Goal: Task Accomplishment & Management: Use online tool/utility

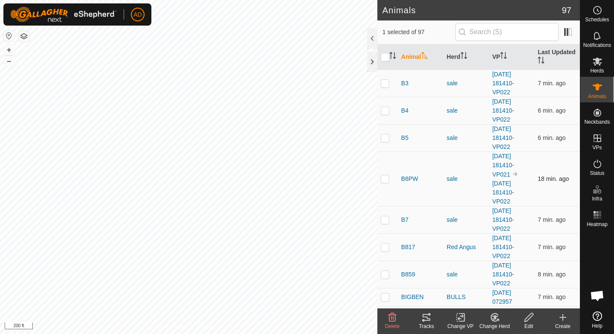
click at [383, 178] on p-checkbox at bounding box center [385, 178] width 9 height 7
click at [384, 178] on p-checkbox at bounding box center [385, 178] width 9 height 7
checkbox input "false"
click at [384, 136] on p-checkbox at bounding box center [385, 137] width 9 height 7
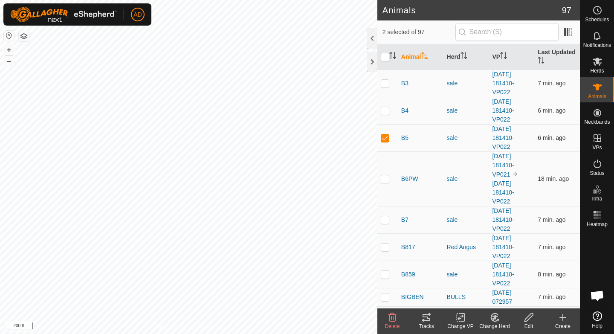
checkbox input "false"
click at [410, 56] on th "Animal" at bounding box center [421, 57] width 46 height 26
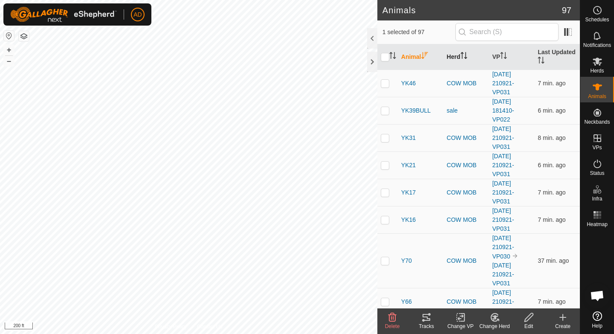
click at [459, 56] on th "Herd" at bounding box center [466, 57] width 46 height 26
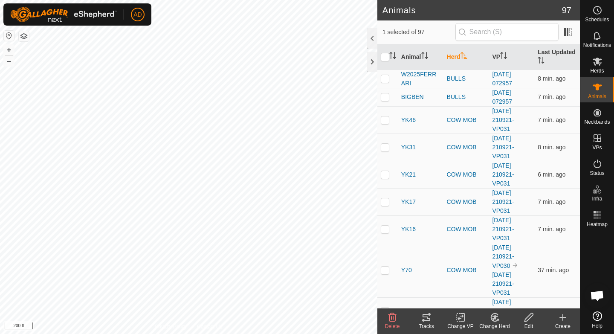
click at [459, 56] on th "Herd" at bounding box center [466, 57] width 46 height 26
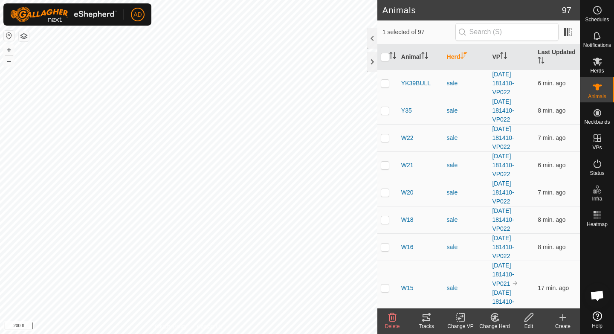
click at [457, 63] on th "Herd" at bounding box center [466, 57] width 46 height 26
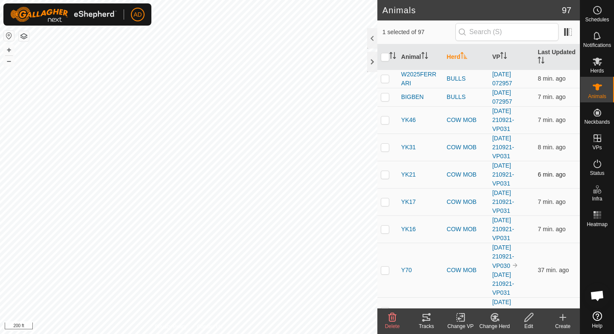
click at [386, 178] on td at bounding box center [387, 174] width 20 height 27
checkbox input "true"
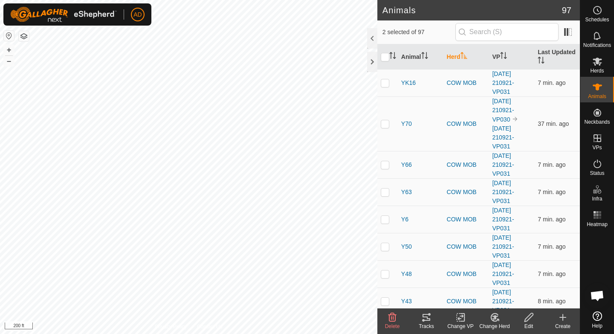
scroll to position [236, 0]
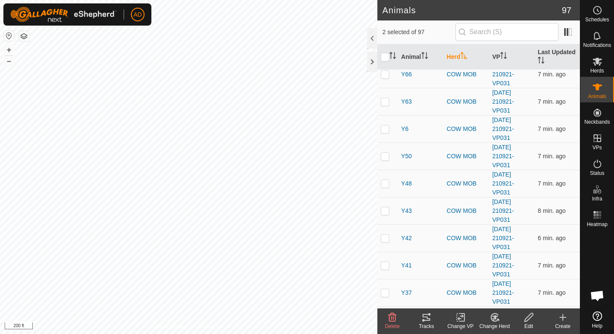
click at [386, 178] on td at bounding box center [387, 183] width 20 height 27
checkbox input "true"
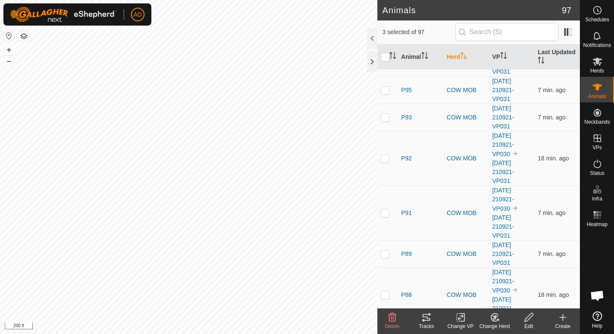
scroll to position [724, 0]
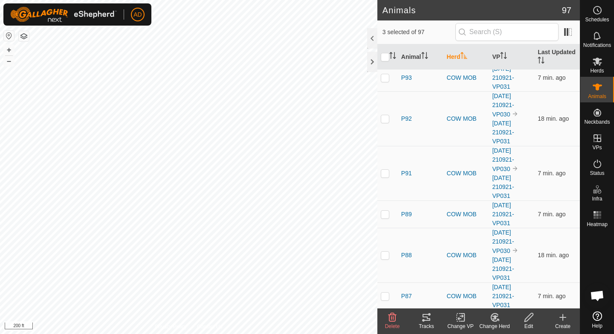
click at [385, 211] on p-checkbox at bounding box center [385, 213] width 9 height 7
checkbox input "true"
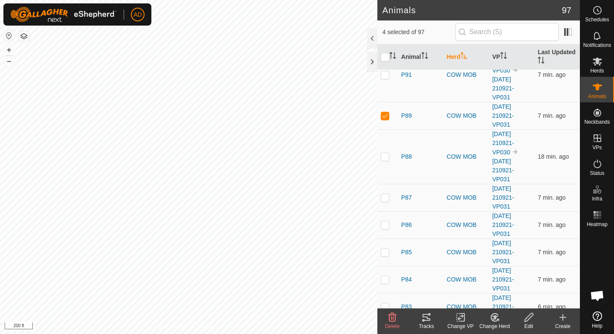
scroll to position [820, 0]
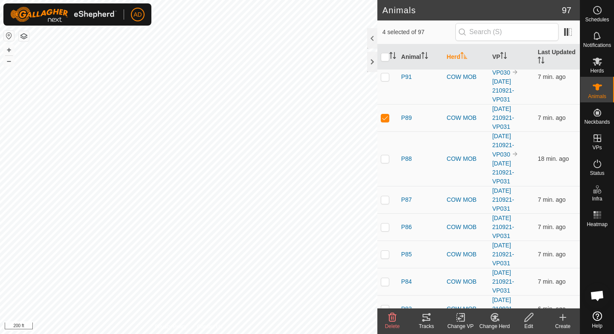
click at [385, 211] on td at bounding box center [387, 199] width 20 height 27
checkbox input "true"
click at [427, 323] on div "Tracks" at bounding box center [426, 326] width 34 height 8
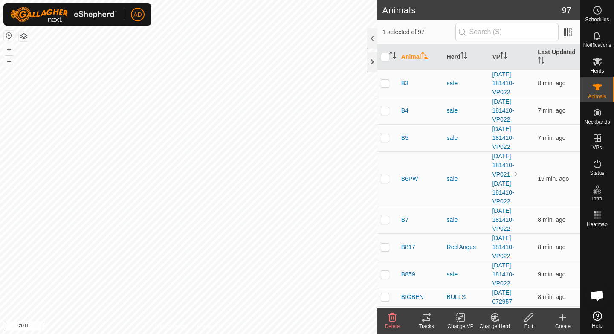
click at [416, 56] on th "Animal" at bounding box center [421, 57] width 46 height 26
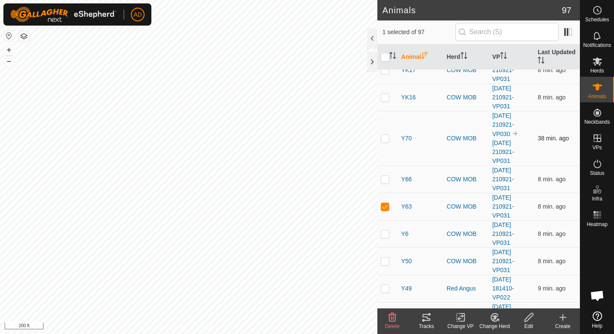
scroll to position [122, 0]
checkbox input "false"
checkbox input "true"
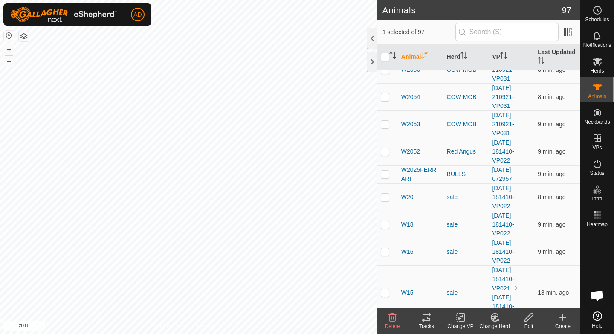
scroll to position [748, 0]
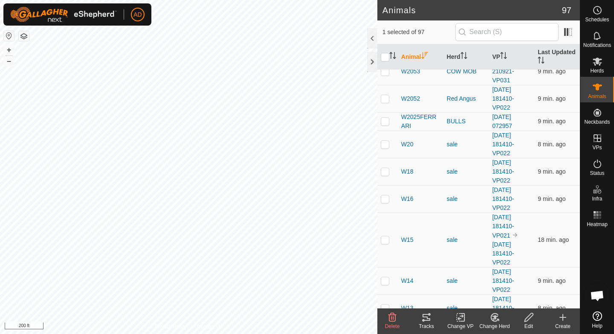
click at [419, 55] on th "Animal" at bounding box center [421, 57] width 46 height 26
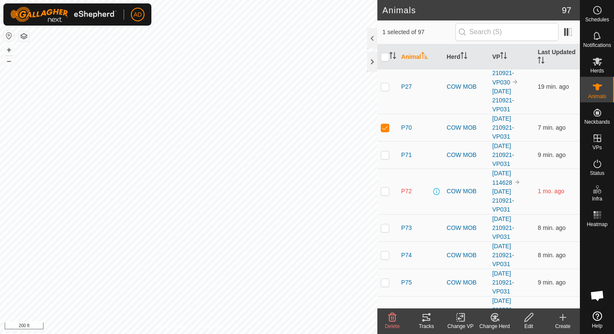
scroll to position [1138, 0]
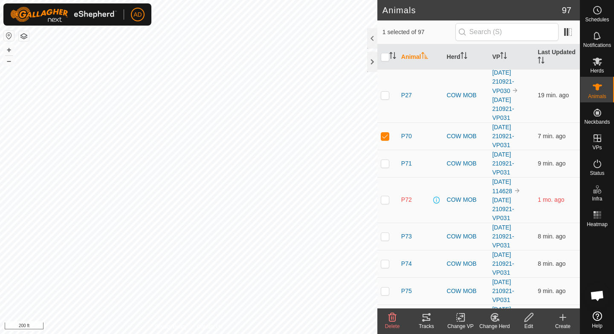
click at [385, 198] on p-checkbox at bounding box center [385, 199] width 9 height 7
click at [385, 202] on td at bounding box center [387, 200] width 20 height 46
checkbox input "false"
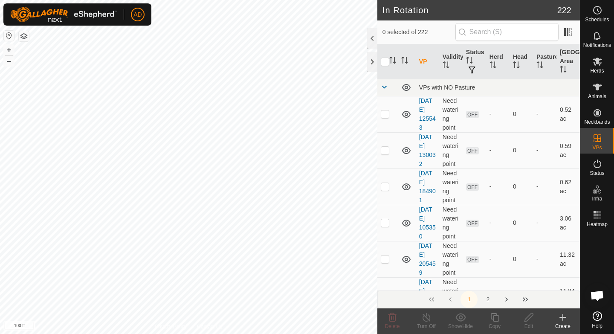
checkbox input "true"
click at [498, 323] on div "Copy" at bounding box center [494, 326] width 34 height 8
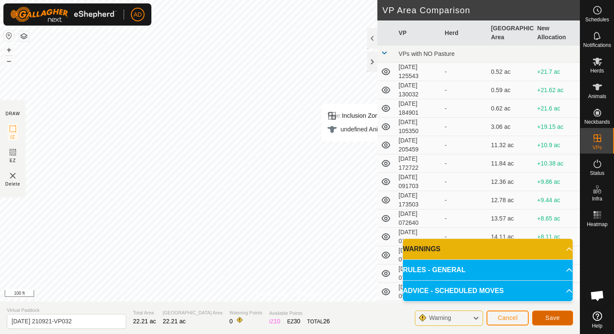
click at [553, 320] on span "Save" at bounding box center [552, 317] width 14 height 7
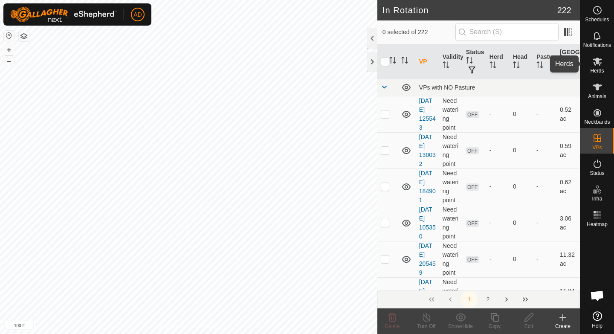
click at [600, 61] on icon at bounding box center [597, 61] width 10 height 10
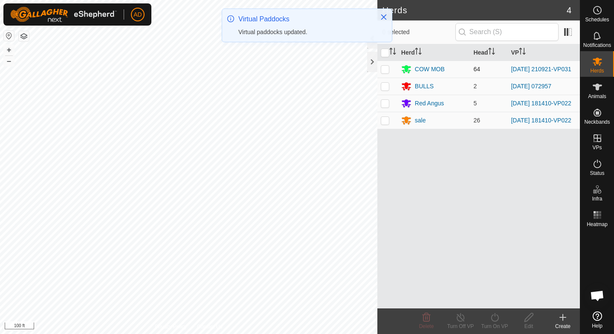
click at [389, 68] on td at bounding box center [387, 69] width 20 height 17
checkbox input "true"
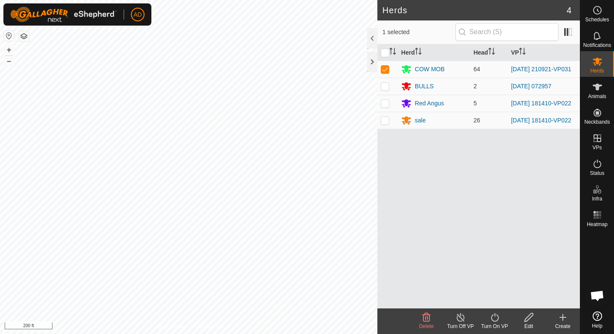
click at [496, 323] on div "Turn On VP" at bounding box center [494, 326] width 34 height 8
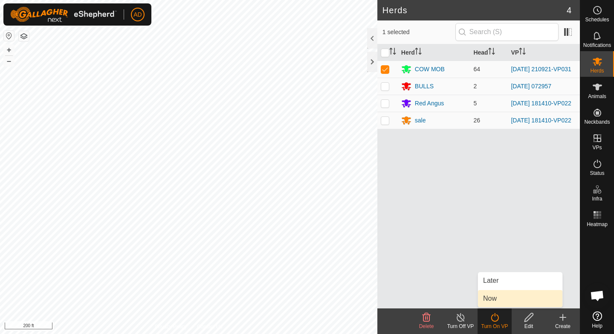
click at [494, 300] on link "Now" at bounding box center [520, 298] width 84 height 17
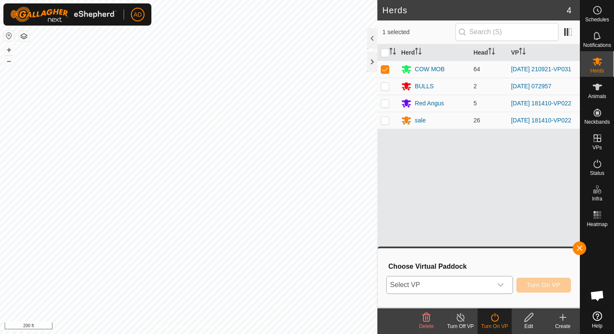
click at [486, 280] on span "Select VP" at bounding box center [438, 284] width 105 height 17
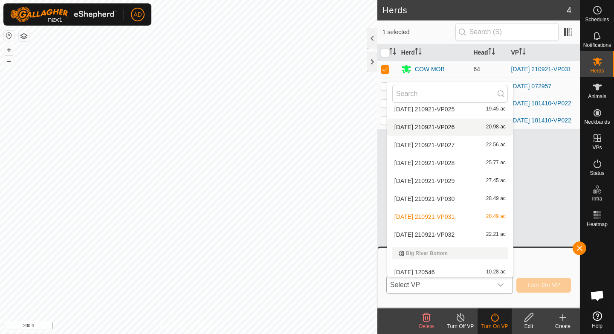
scroll to position [869, 0]
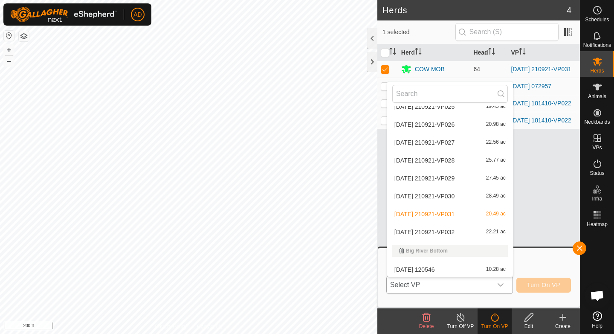
click at [440, 229] on li "2025-08-14 210921-VP032 22.21 ac" at bounding box center [450, 231] width 126 height 17
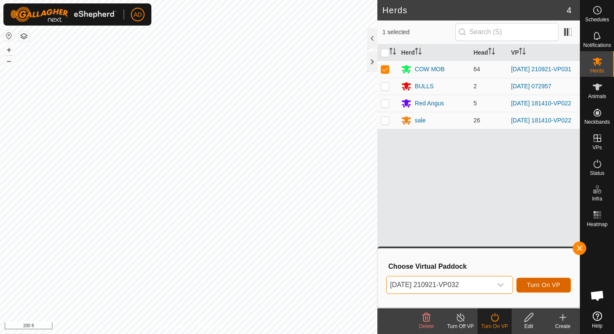
click at [528, 290] on button "Turn On VP" at bounding box center [543, 284] width 55 height 15
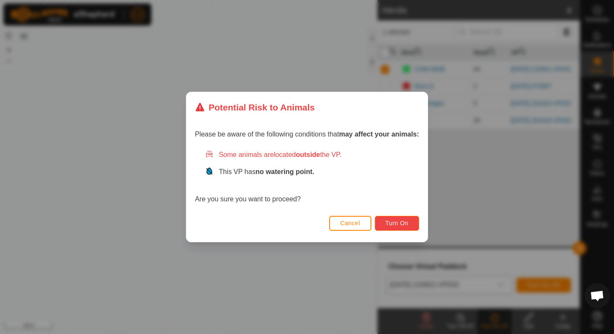
click at [392, 227] on button "Turn On" at bounding box center [397, 223] width 44 height 15
